Goal: Task Accomplishment & Management: Complete application form

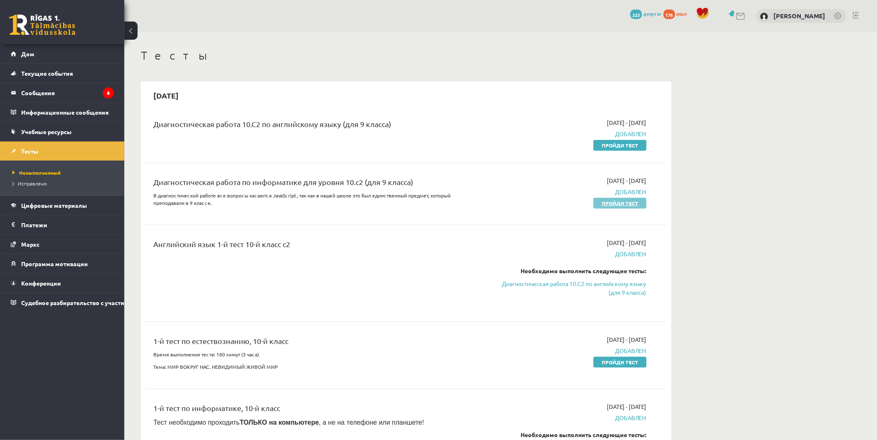
click at [626, 204] on font "Пройди тест" at bounding box center [620, 203] width 36 height 7
click at [33, 55] on font "Дом" at bounding box center [27, 53] width 13 height 7
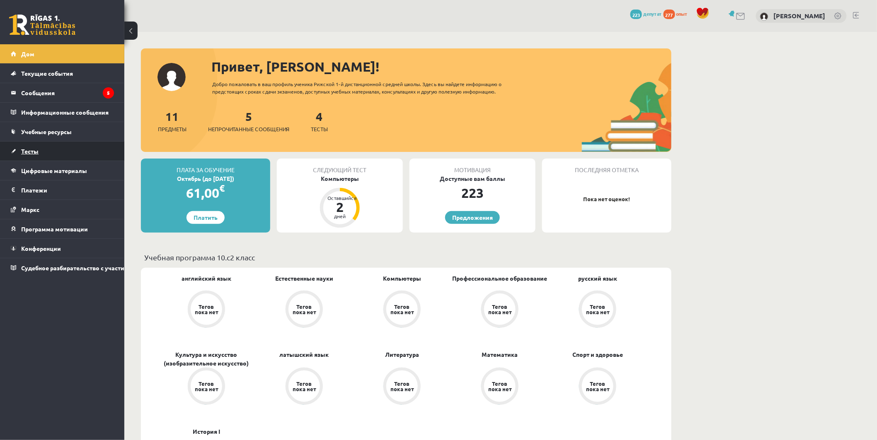
click at [32, 150] on font "Тесты" at bounding box center [29, 151] width 17 height 7
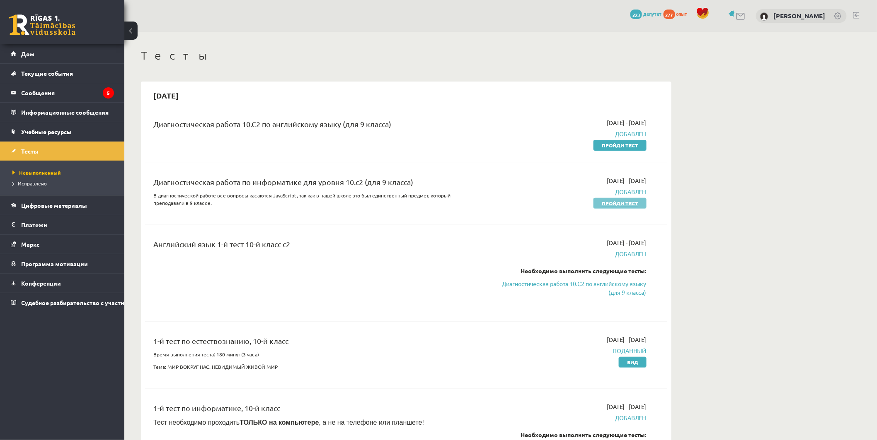
click at [612, 205] on font "Пройди тест" at bounding box center [620, 203] width 36 height 7
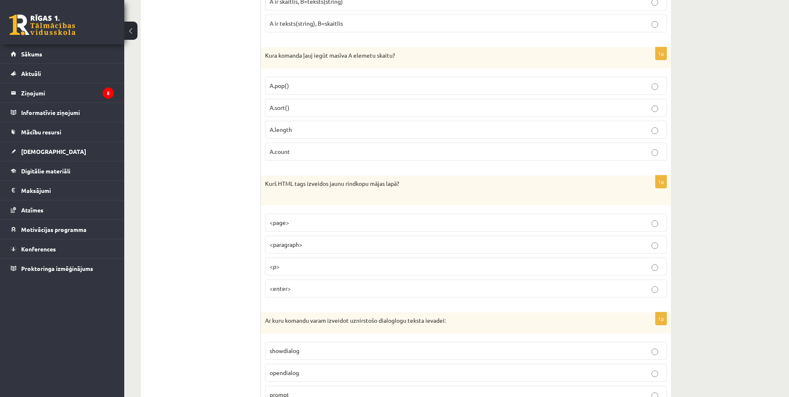
scroll to position [1119, 0]
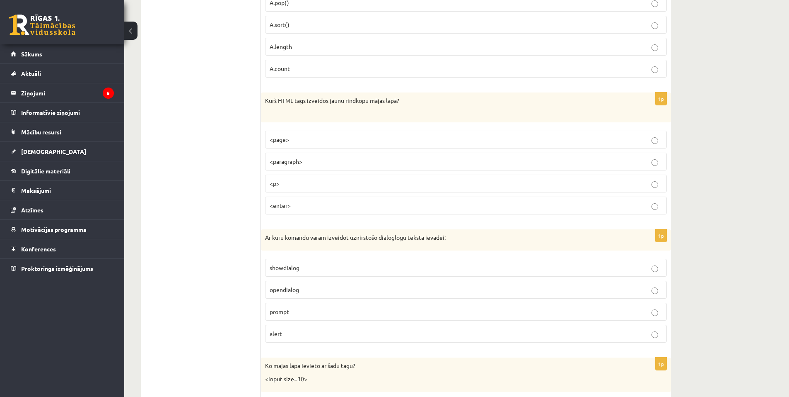
click at [651, 185] on p "<p>" at bounding box center [466, 183] width 393 height 9
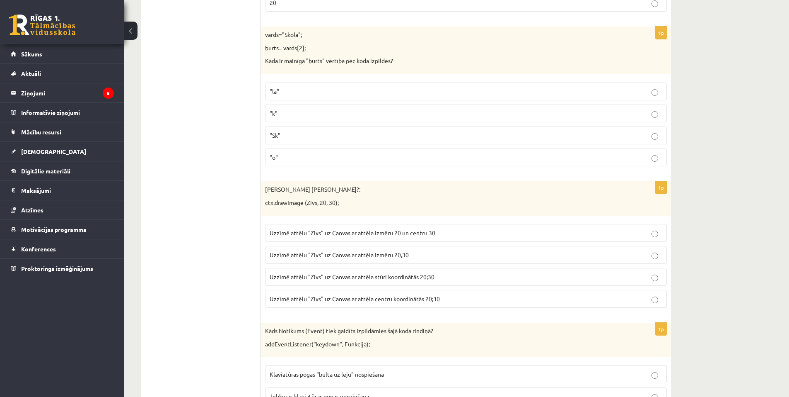
scroll to position [1782, 0]
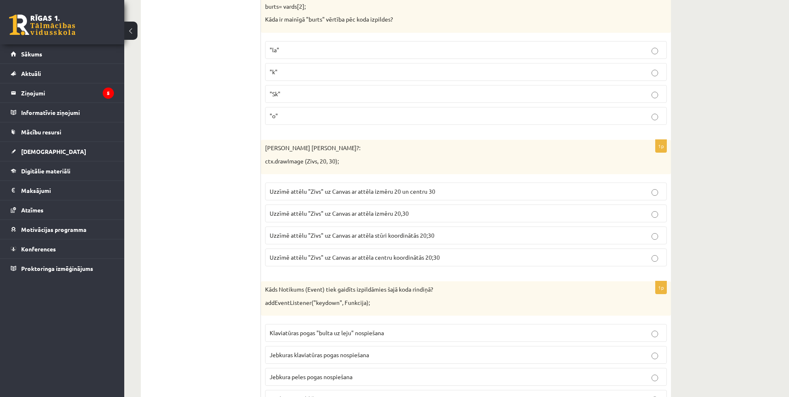
click at [651, 237] on p "Uzzīmē attēlu "Zivs" uz Canvas ar attēla stūri koordinātās 20;30" at bounding box center [466, 235] width 393 height 9
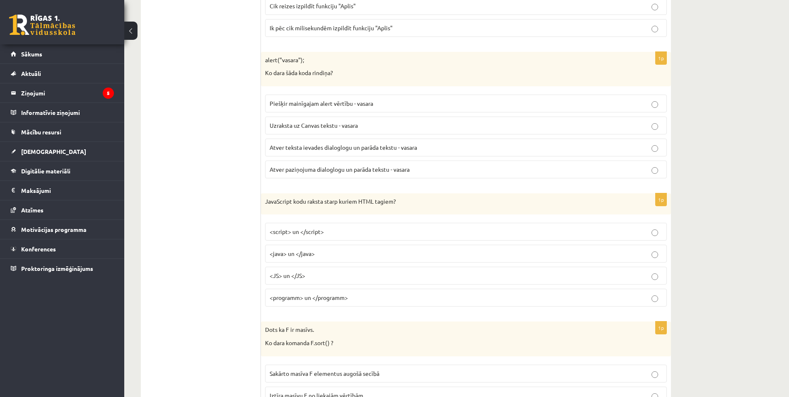
scroll to position [4108, 0]
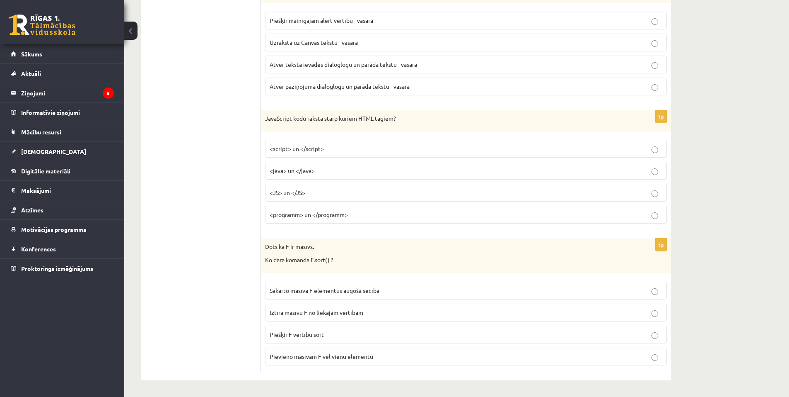
click at [651, 291] on p "Sakārto masīva F elementus augošā secībā" at bounding box center [466, 290] width 393 height 9
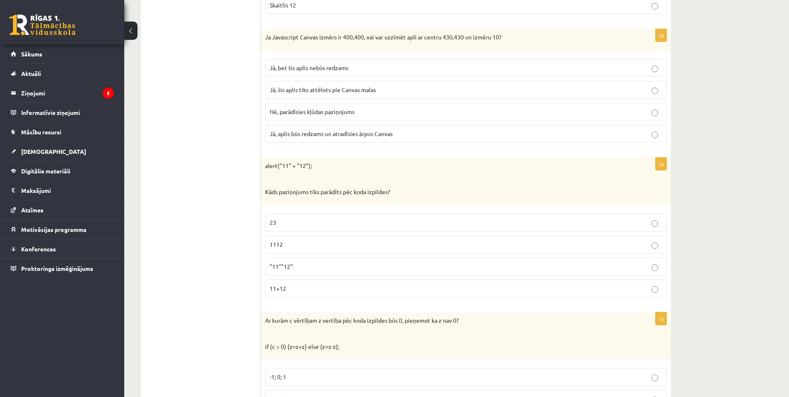
scroll to position [0, 0]
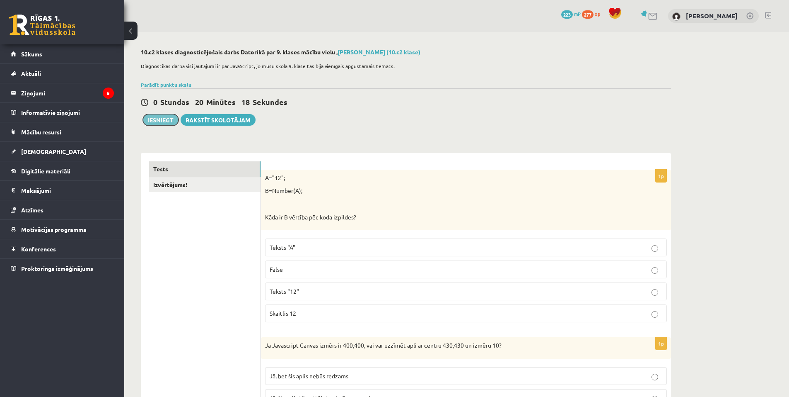
click at [158, 119] on button "Iesniegt" at bounding box center [161, 120] width 36 height 12
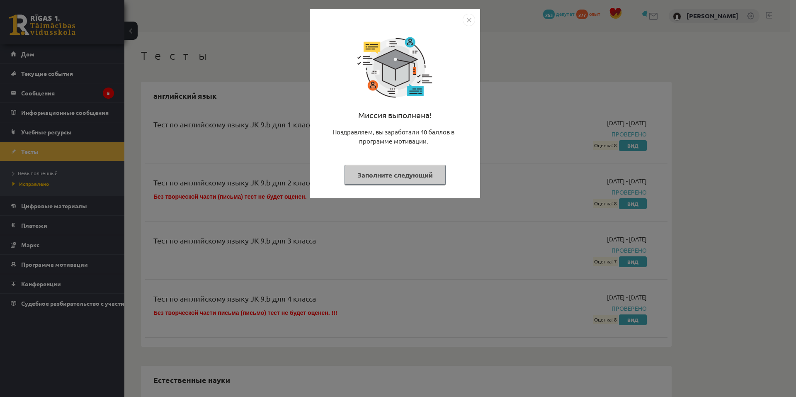
click at [402, 176] on font "Заполните следующий" at bounding box center [394, 174] width 75 height 9
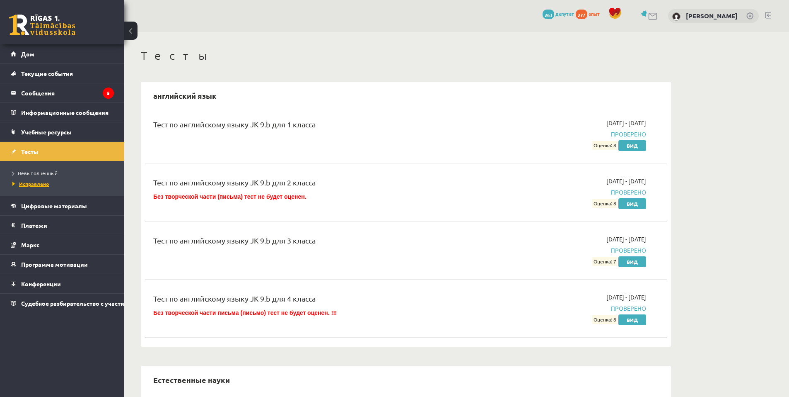
click at [34, 184] on font "Исправлено" at bounding box center [34, 183] width 30 height 7
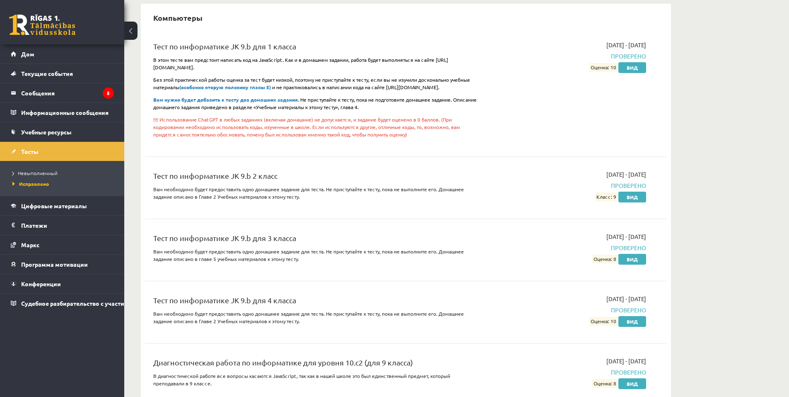
scroll to position [580, 0]
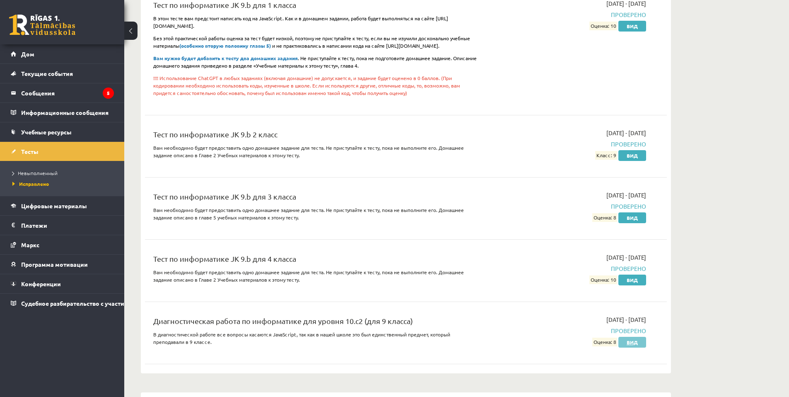
click at [634, 342] on font "Вид" at bounding box center [632, 342] width 11 height 7
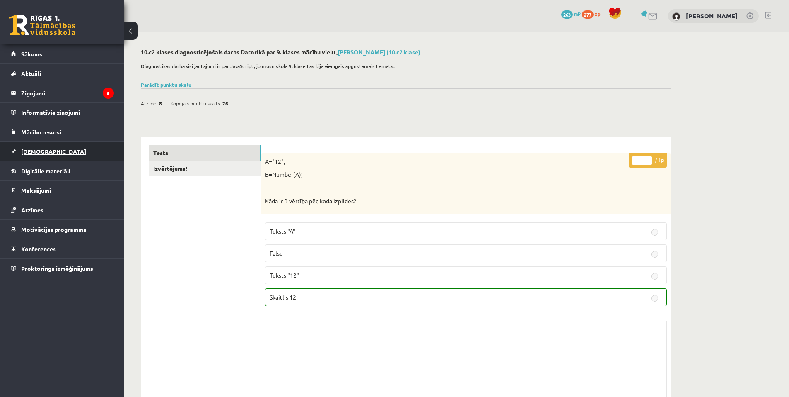
click at [32, 143] on link "[DEMOGRAPHIC_DATA]" at bounding box center [62, 151] width 103 height 19
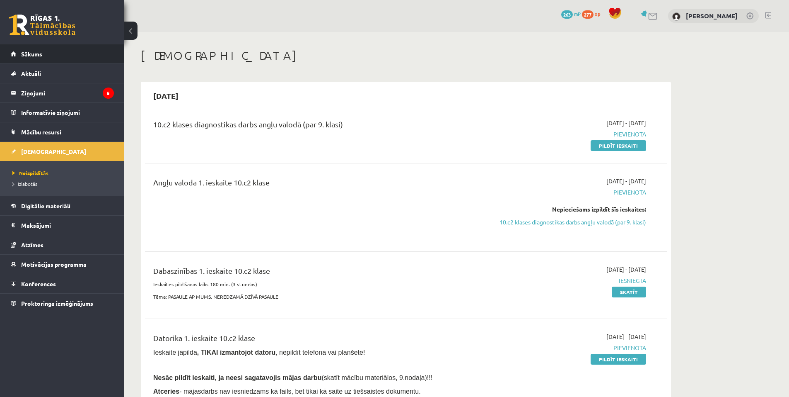
click at [34, 51] on span "Sākums" at bounding box center [31, 53] width 21 height 7
